Goal: Task Accomplishment & Management: Complete application form

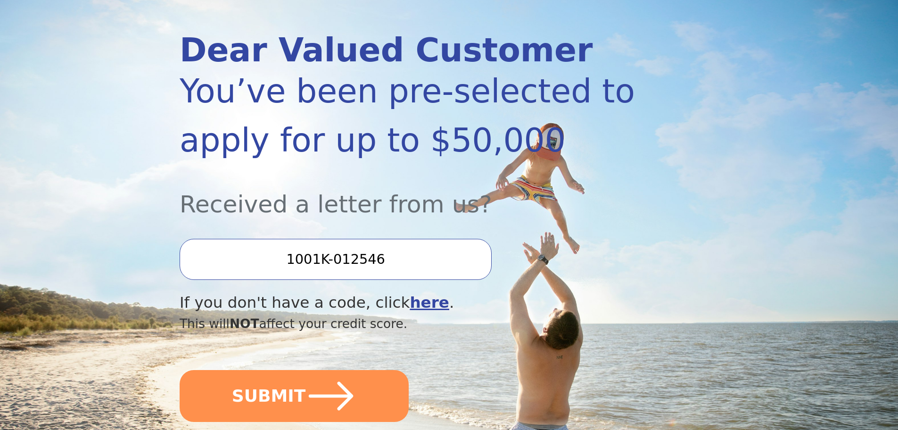
scroll to position [141, 0]
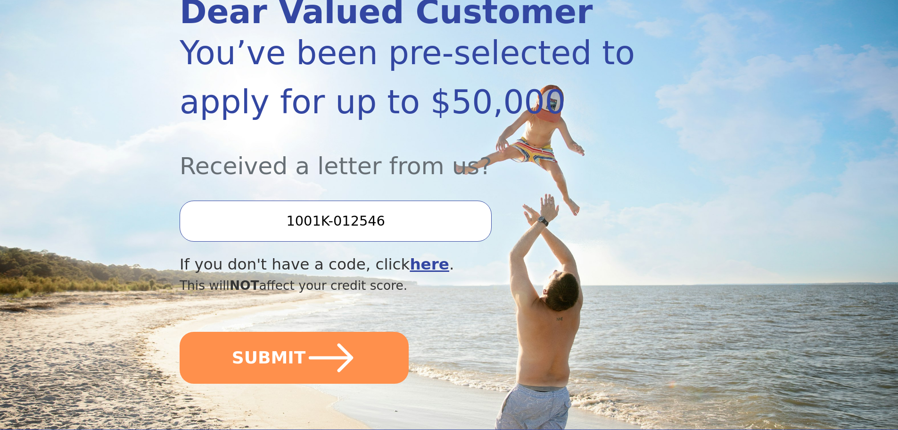
click at [314, 354] on icon "submit" at bounding box center [331, 357] width 51 height 51
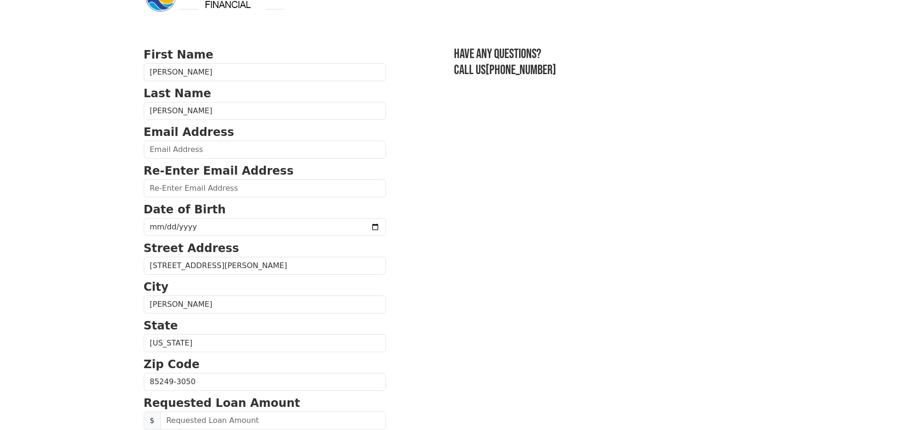
scroll to position [47, 0]
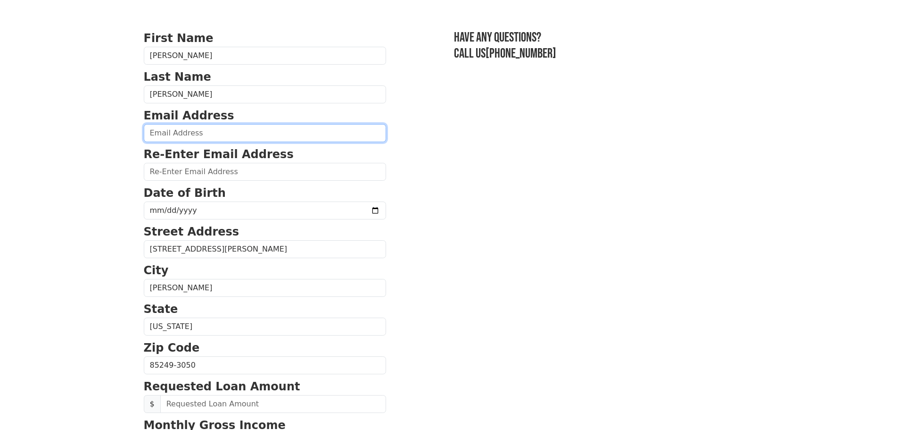
click at [174, 132] on input "email" at bounding box center [265, 133] width 242 height 18
type input "[PERSON_NAME][EMAIL_ADDRESS][DOMAIN_NAME]"
type input "[PHONE_NUMBER]"
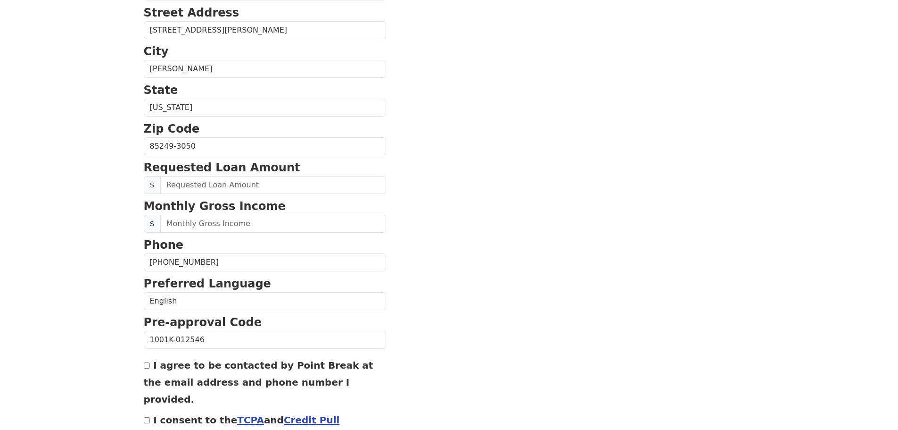
scroll to position [313, 0]
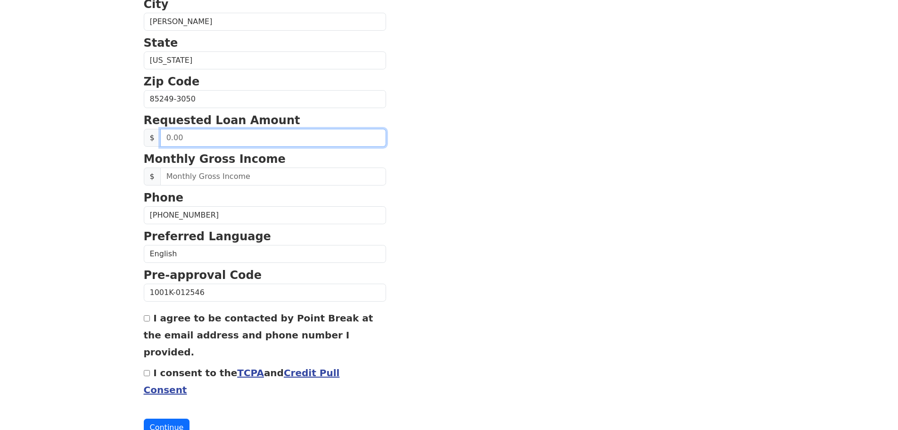
click at [181, 140] on input "text" at bounding box center [273, 138] width 226 height 18
type input "50,000.00"
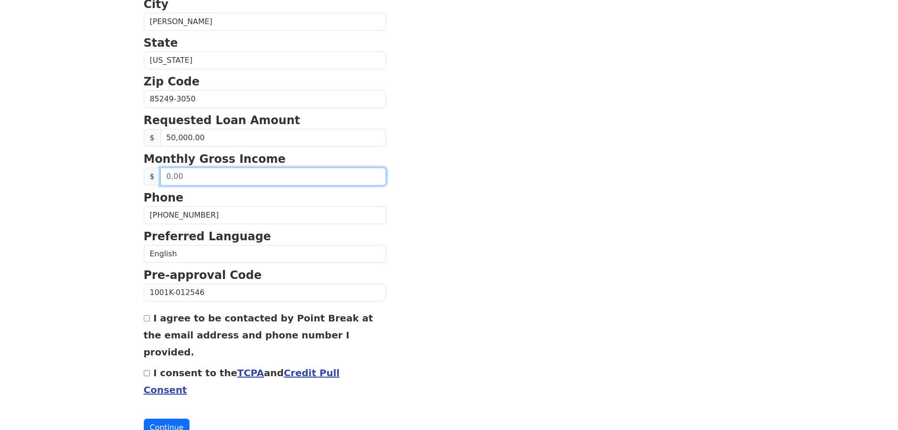
click at [208, 178] on input "text" at bounding box center [273, 176] width 226 height 18
type input "3.00"
click at [188, 178] on input "128,000.00" at bounding box center [273, 176] width 226 height 18
type input "12,800.00"
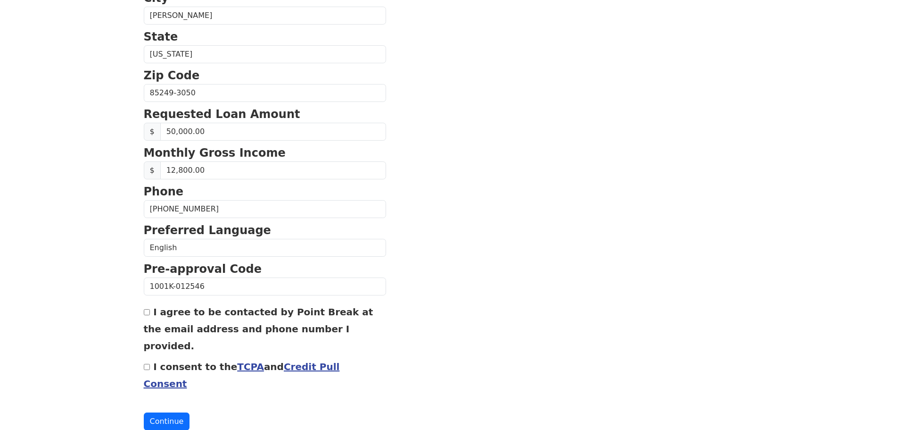
scroll to position [321, 0]
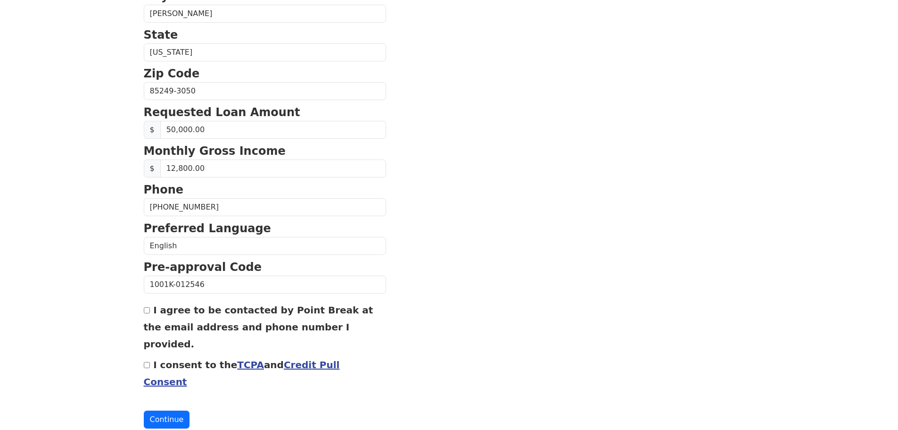
click at [147, 312] on input "I agree to be contacted by Point Break at the email address and phone number I …" at bounding box center [147, 310] width 6 height 6
checkbox input "true"
click at [148, 362] on input "I consent to the TCPA and Credit Pull Consent" at bounding box center [147, 365] width 6 height 6
checkbox input "true"
click at [167, 410] on button "Continue" at bounding box center [167, 419] width 46 height 18
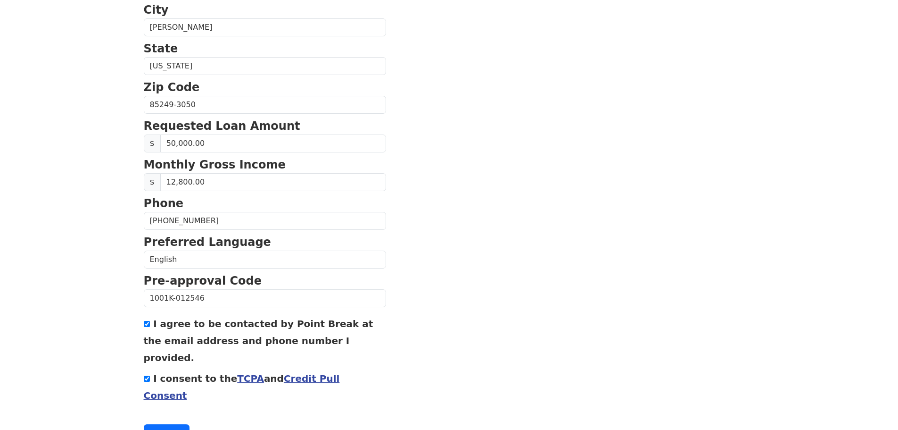
scroll to position [335, 0]
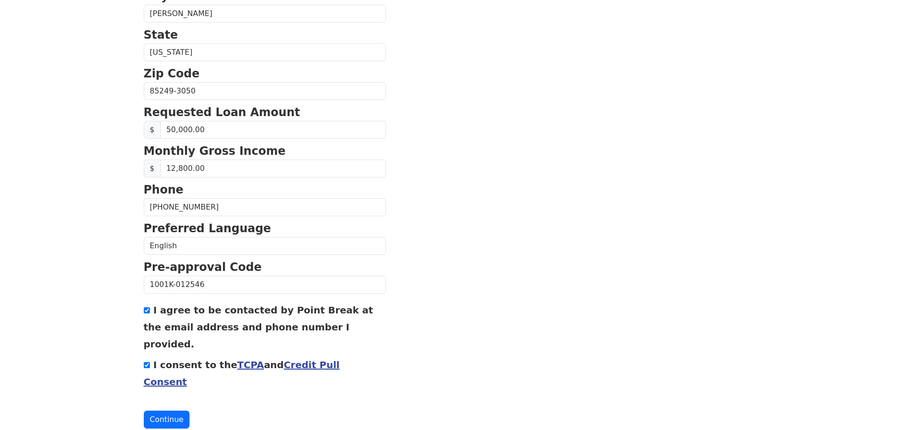
click at [164, 410] on button "Continue" at bounding box center [167, 419] width 46 height 18
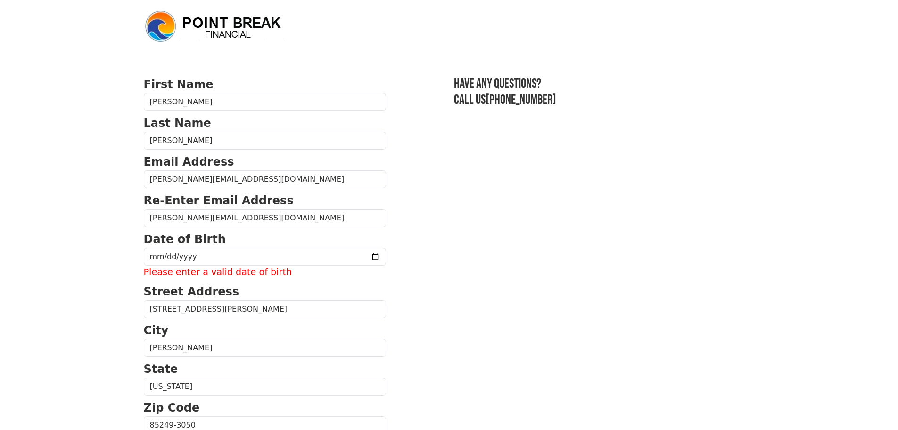
scroll to position [0, 0]
click at [203, 255] on input "date" at bounding box center [265, 258] width 242 height 18
type input "[DATE]"
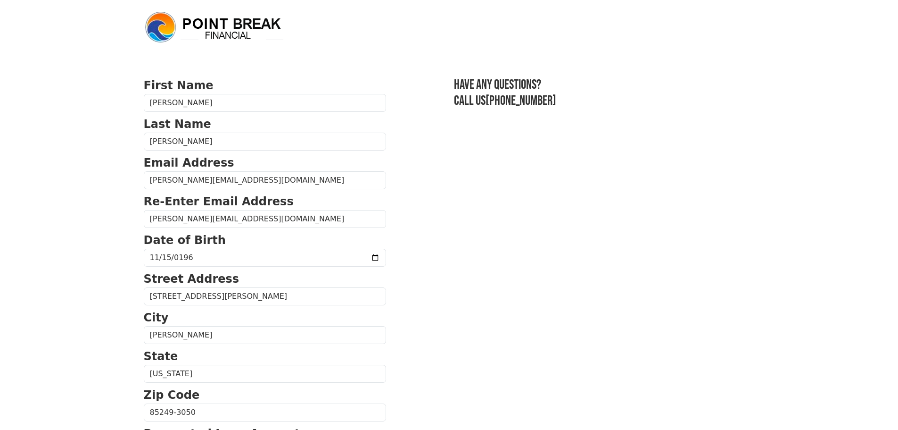
click at [89, 292] on body "First Name [PERSON_NAME] Last Name [PERSON_NAME] Email Address [PERSON_NAME][EM…" at bounding box center [449, 215] width 898 height 430
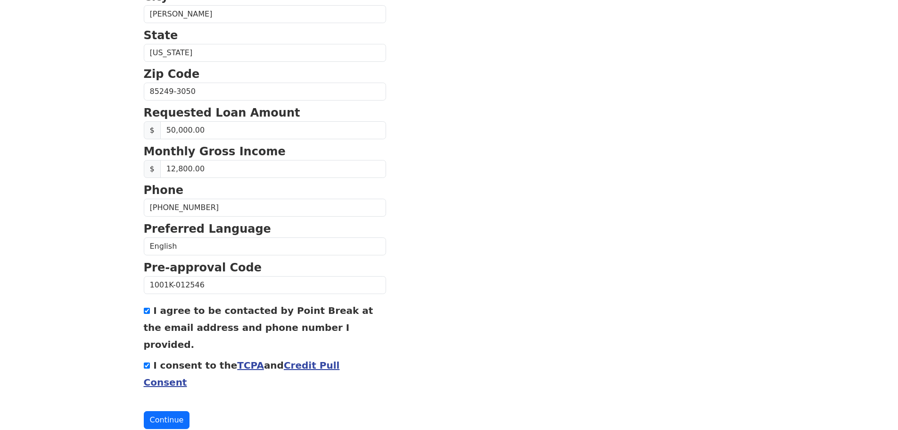
scroll to position [321, 0]
click at [168, 410] on button "Continue" at bounding box center [167, 419] width 46 height 18
